Goal: Task Accomplishment & Management: Manage account settings

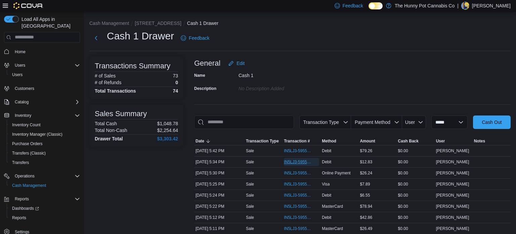
click at [297, 162] on span "IN5LJ3-5955815" at bounding box center [298, 161] width 29 height 5
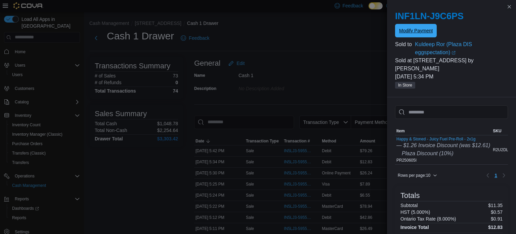
click at [412, 34] on span "Modify Payment" at bounding box center [416, 30] width 34 height 13
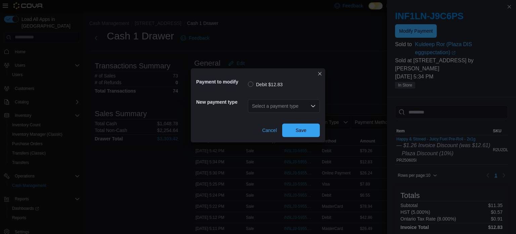
click at [269, 109] on div "Select a payment type" at bounding box center [284, 105] width 72 height 13
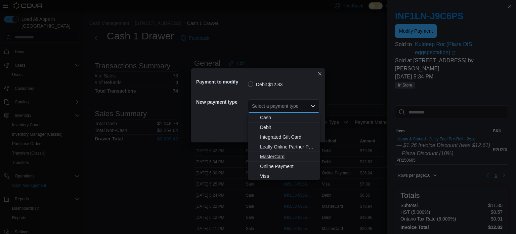
click at [274, 156] on span "MasterCard" at bounding box center [288, 156] width 56 height 7
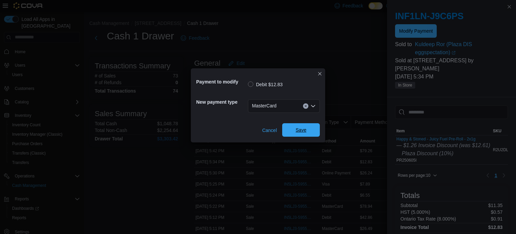
click at [293, 132] on span "Save" at bounding box center [301, 129] width 30 height 13
